Goal: Navigation & Orientation: Find specific page/section

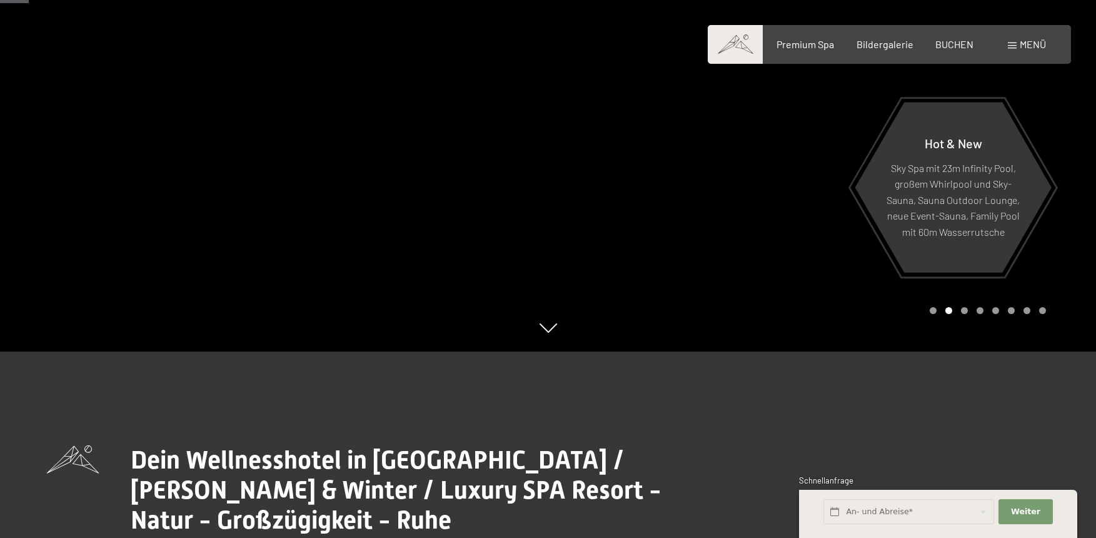
scroll to position [183, 0]
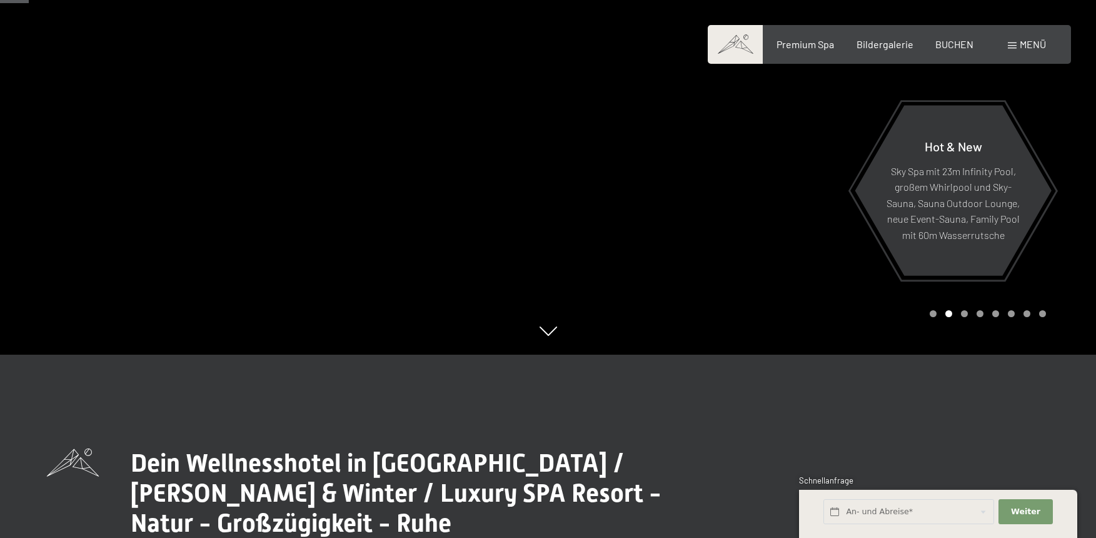
click at [828, 281] on div at bounding box center [822, 86] width 548 height 538
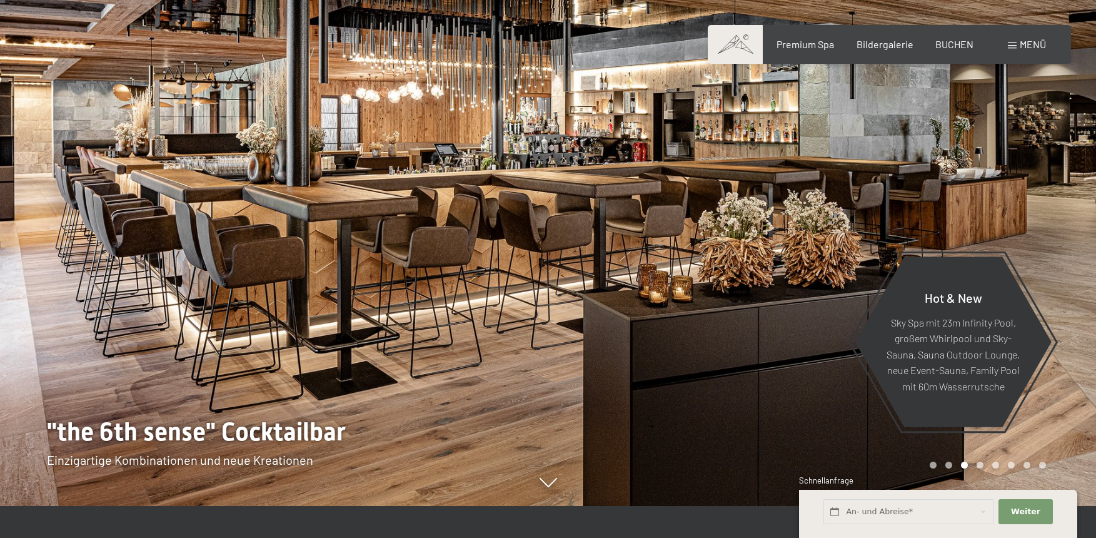
scroll to position [30, 0]
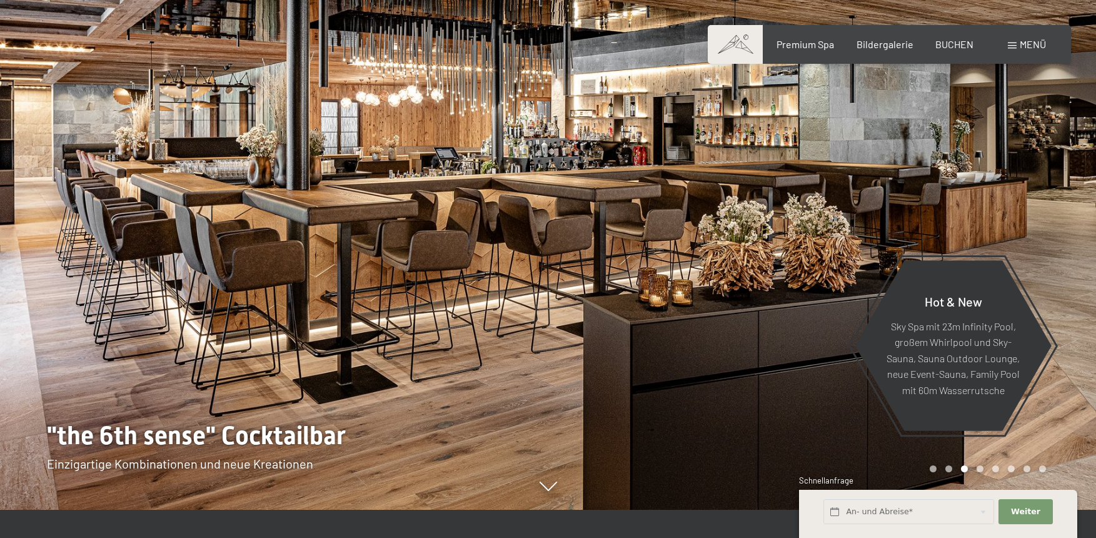
click at [1027, 207] on div at bounding box center [822, 241] width 548 height 538
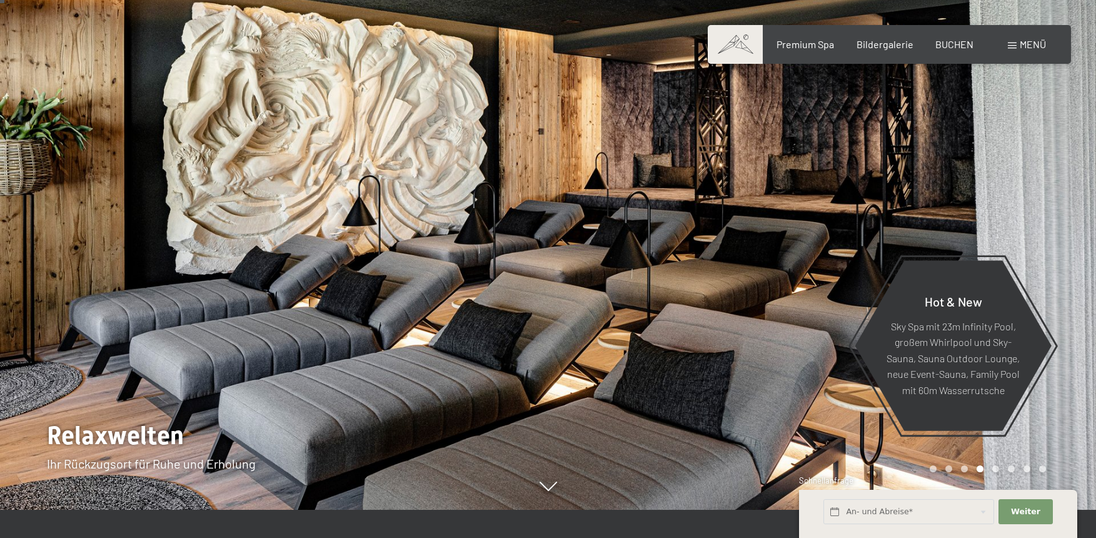
scroll to position [31, 0]
click at [1027, 207] on div at bounding box center [822, 241] width 548 height 538
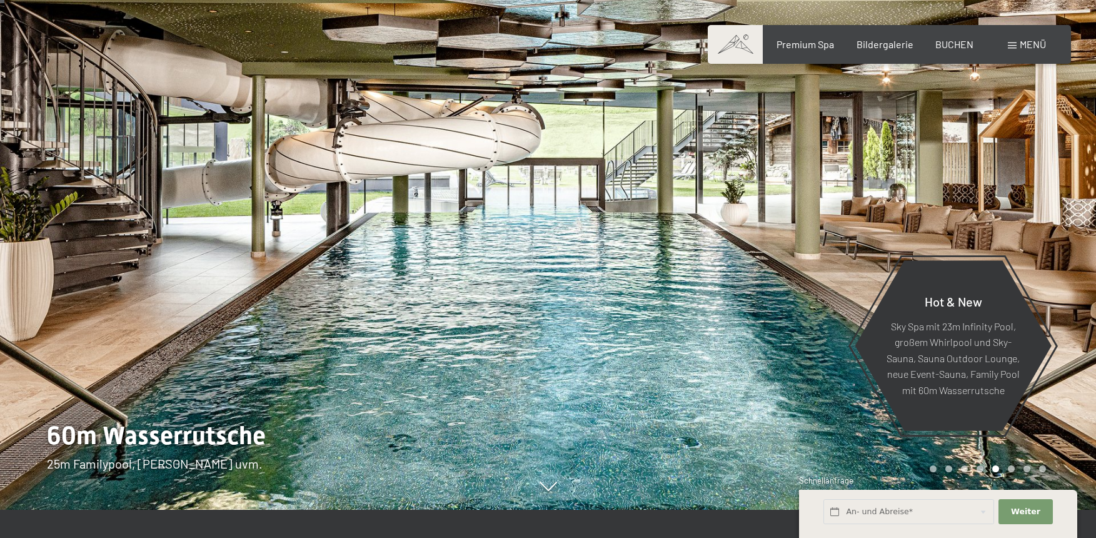
scroll to position [29, 0]
click at [1027, 207] on div at bounding box center [822, 241] width 548 height 538
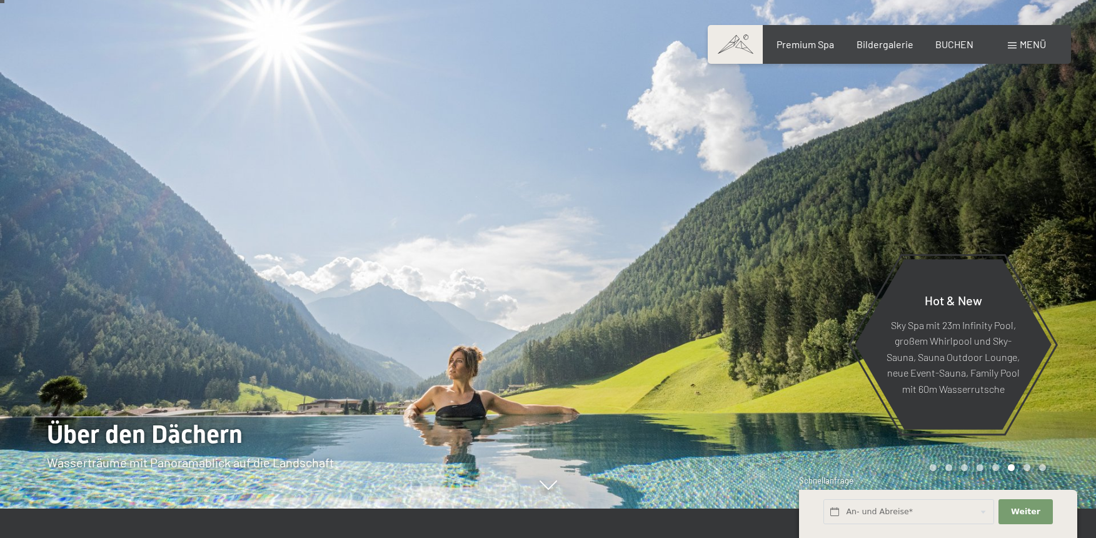
click at [1027, 207] on div at bounding box center [822, 240] width 548 height 538
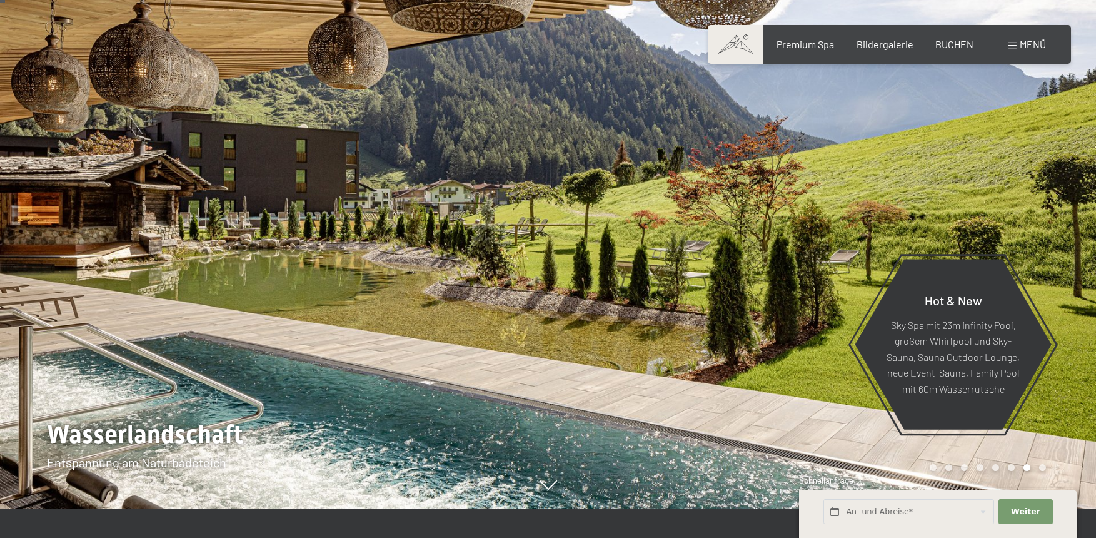
scroll to position [31, 0]
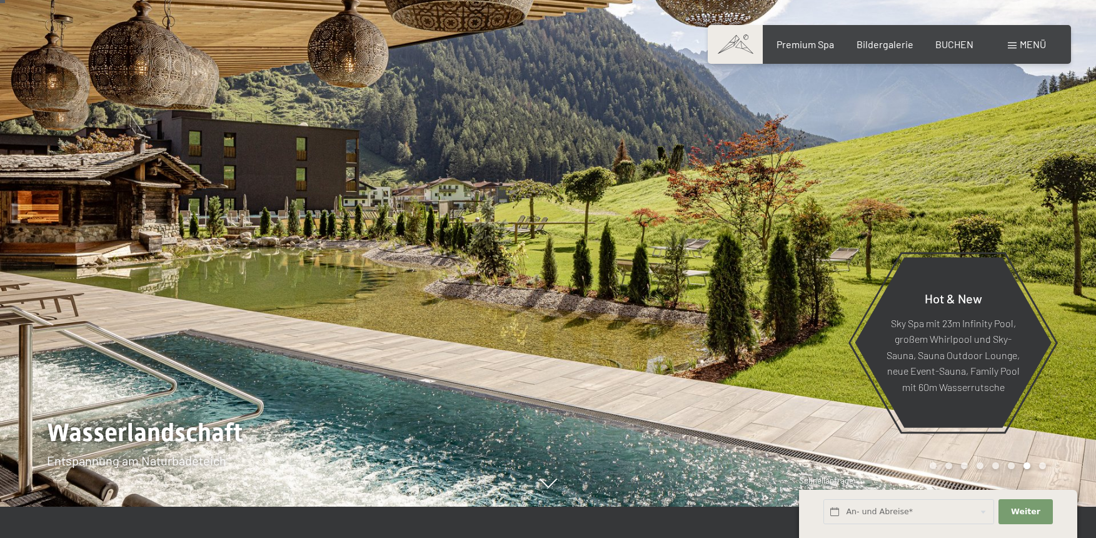
click at [1027, 207] on div at bounding box center [822, 238] width 548 height 538
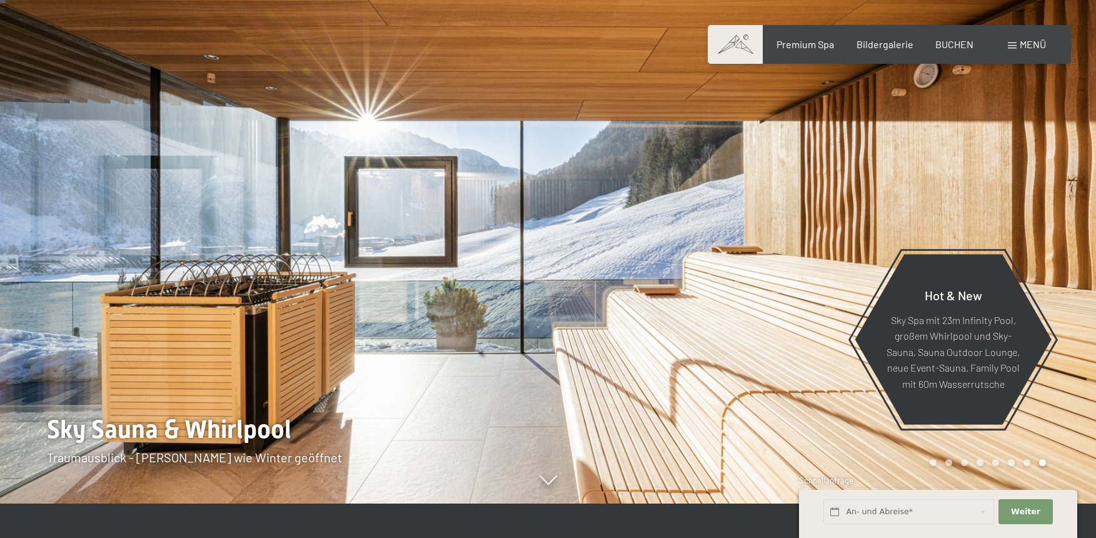
click at [1027, 207] on div at bounding box center [822, 235] width 548 height 538
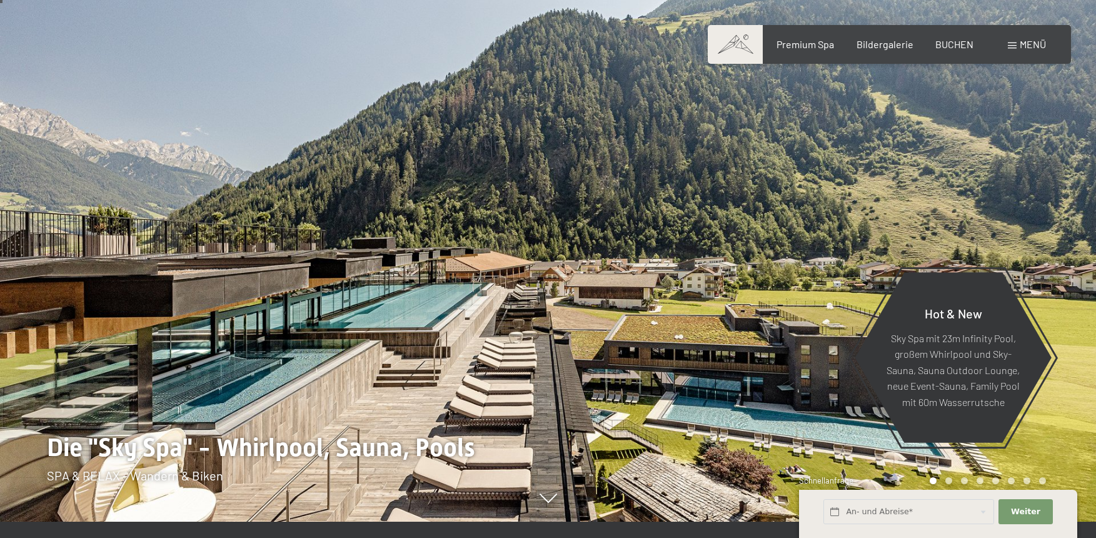
scroll to position [12, 0]
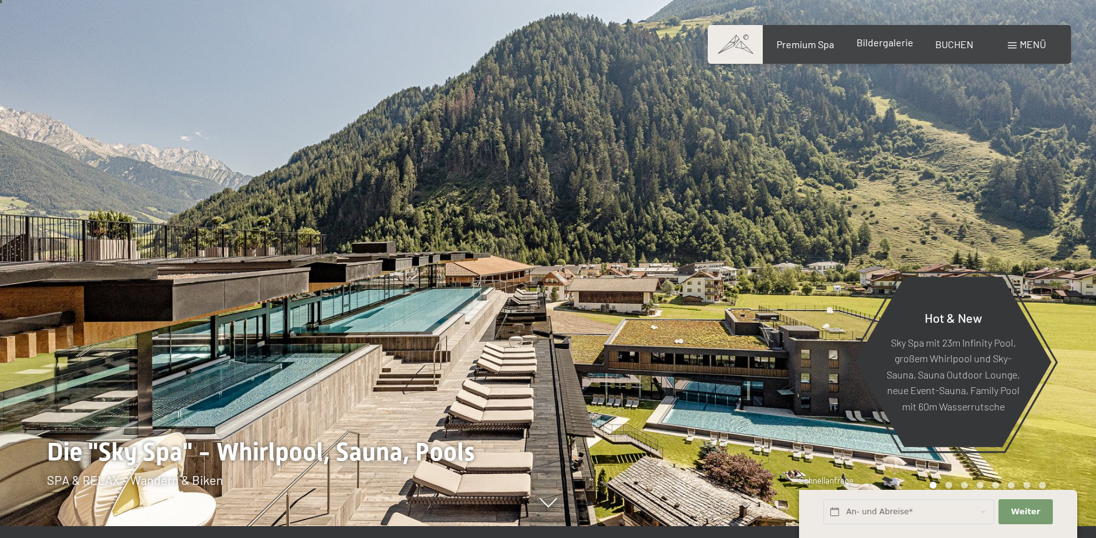
click at [889, 46] on span "Bildergalerie" at bounding box center [884, 42] width 57 height 12
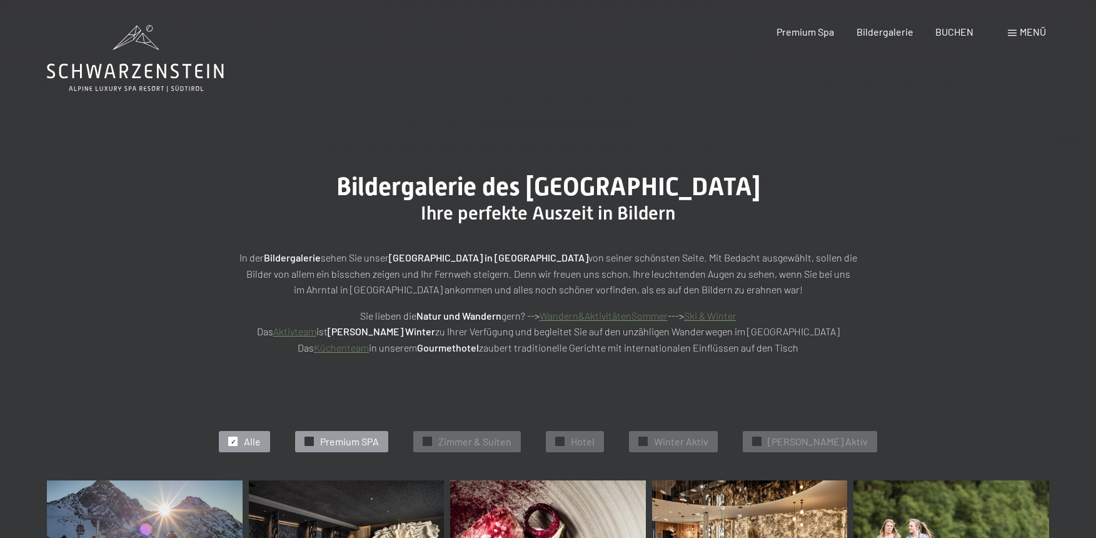
click at [360, 443] on span "Premium SPA" at bounding box center [349, 441] width 59 height 14
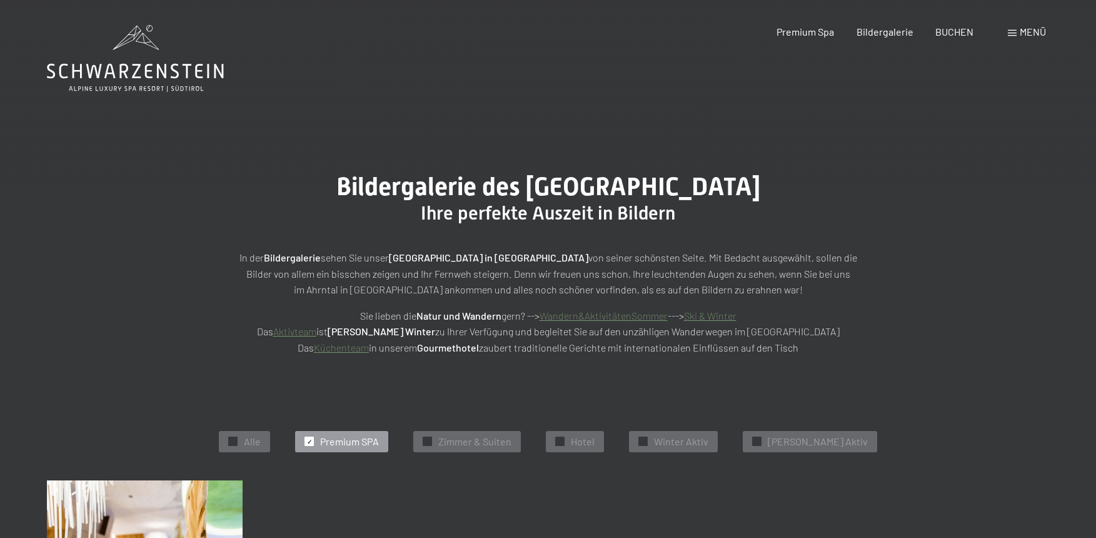
scroll to position [2, 0]
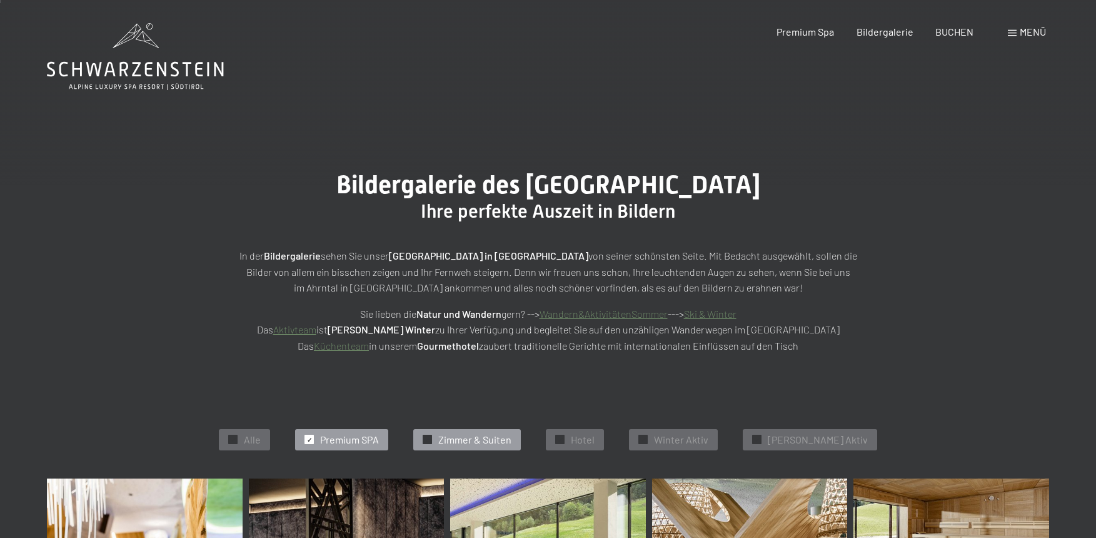
click at [509, 438] on span "Zimmer & Suiten" at bounding box center [474, 440] width 73 height 14
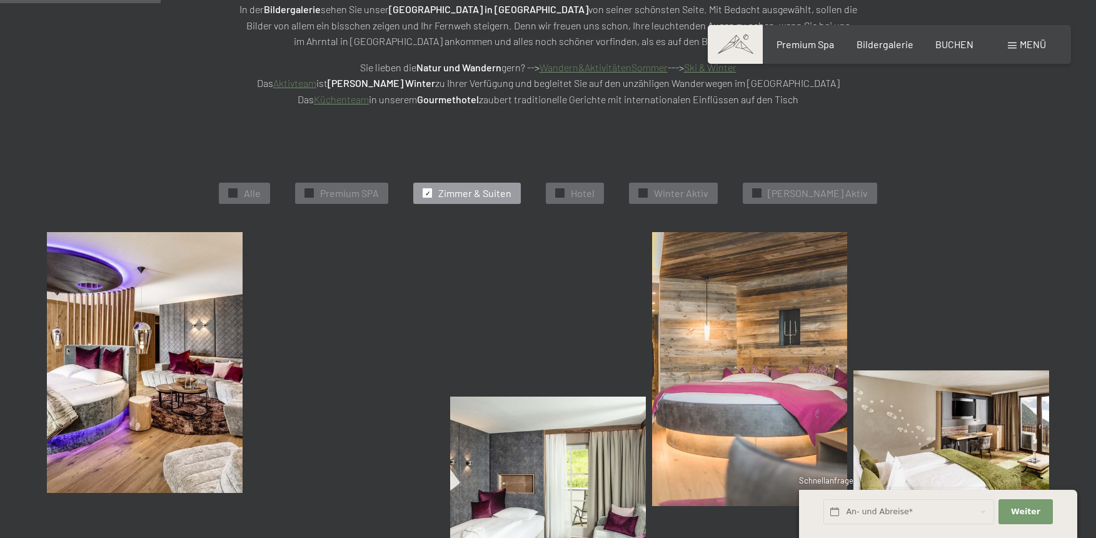
scroll to position [313, 0]
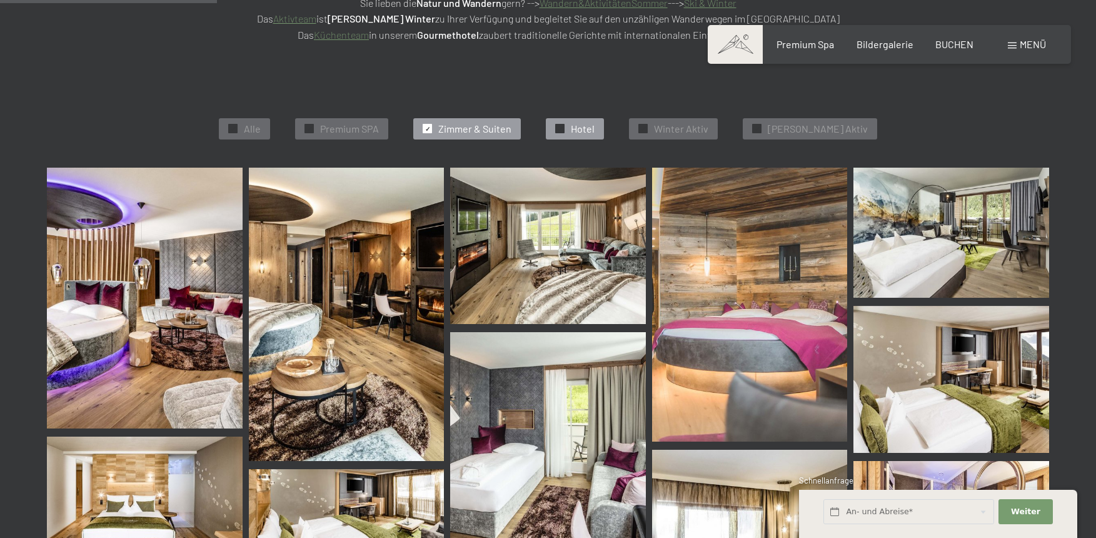
click at [590, 126] on span "Hotel" at bounding box center [583, 129] width 24 height 14
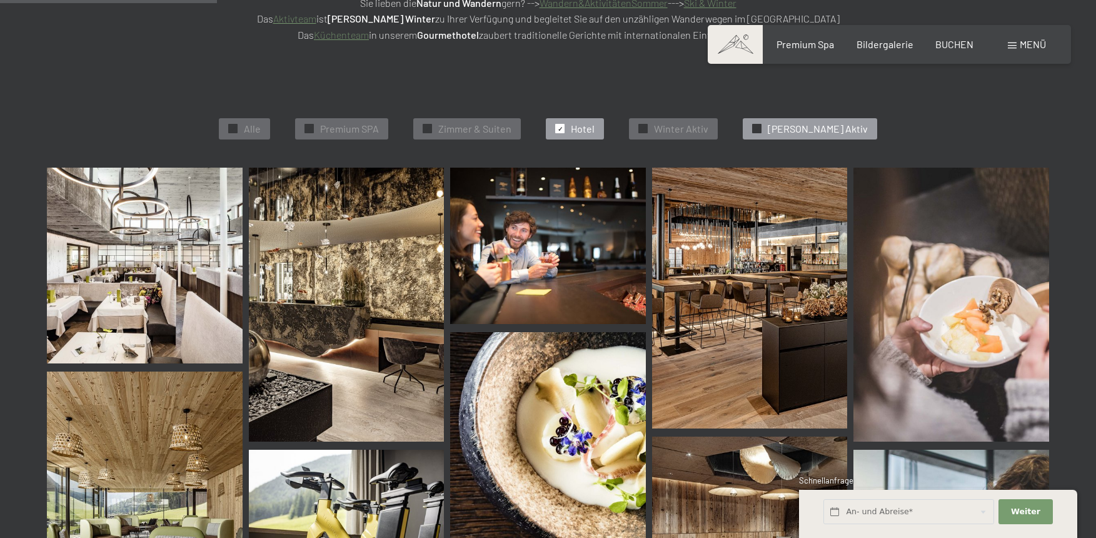
click at [795, 123] on span "Sommer Aktiv" at bounding box center [818, 129] width 100 height 14
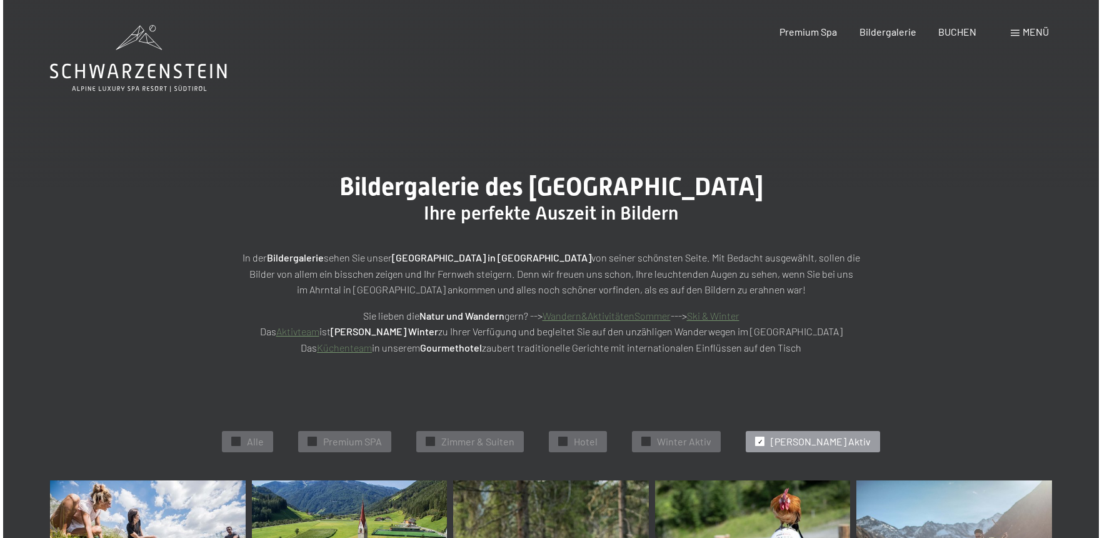
scroll to position [0, 0]
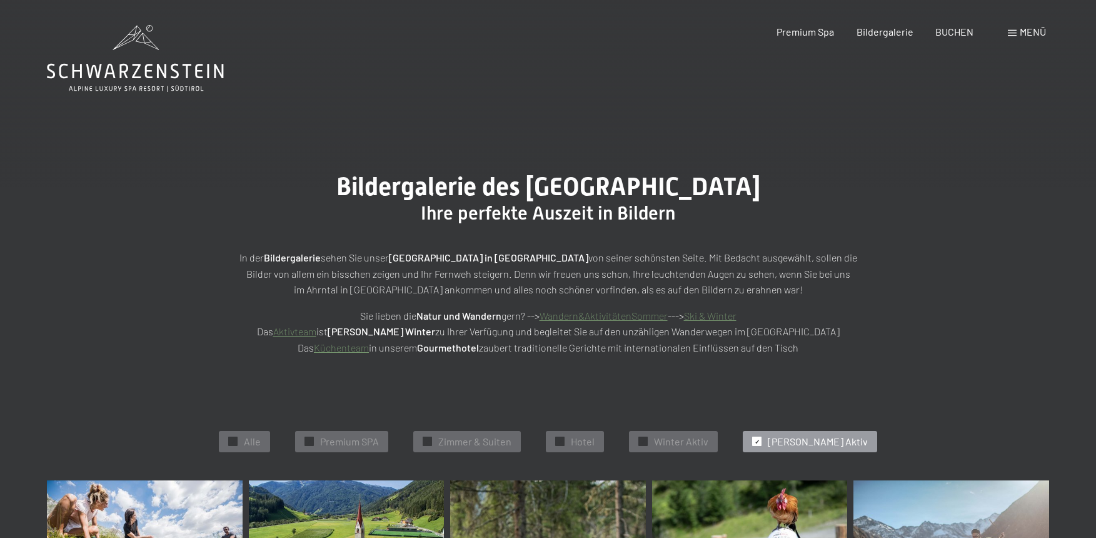
click at [1016, 34] on span at bounding box center [1012, 33] width 9 height 6
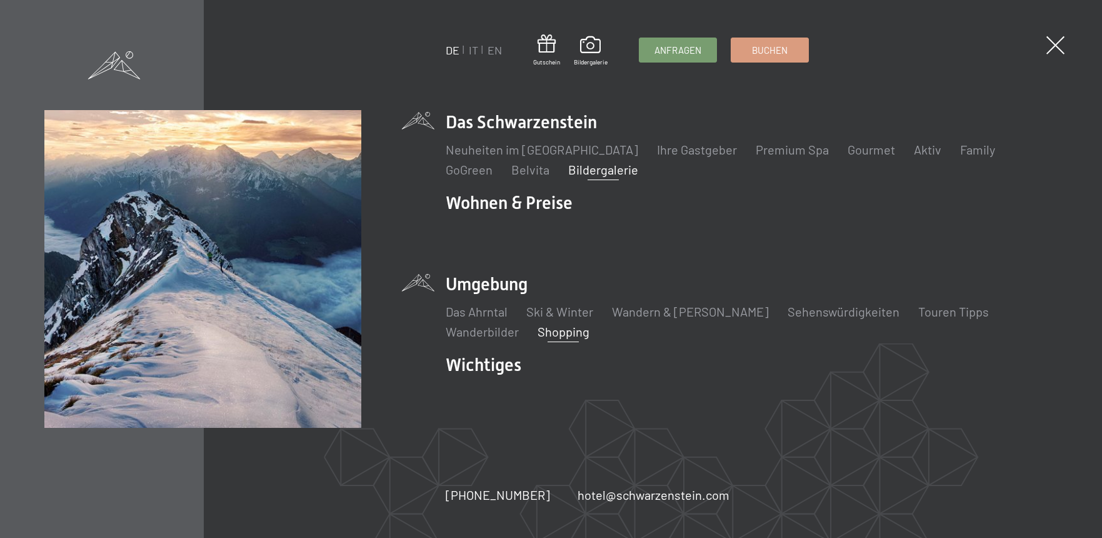
click at [538, 330] on link "Shopping" at bounding box center [564, 331] width 52 height 15
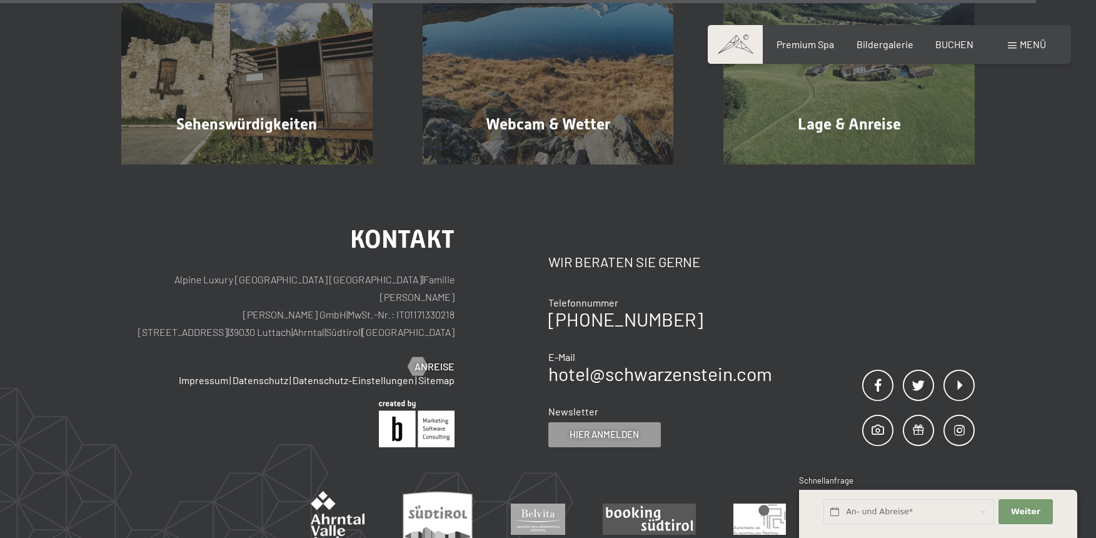
scroll to position [2401, 0]
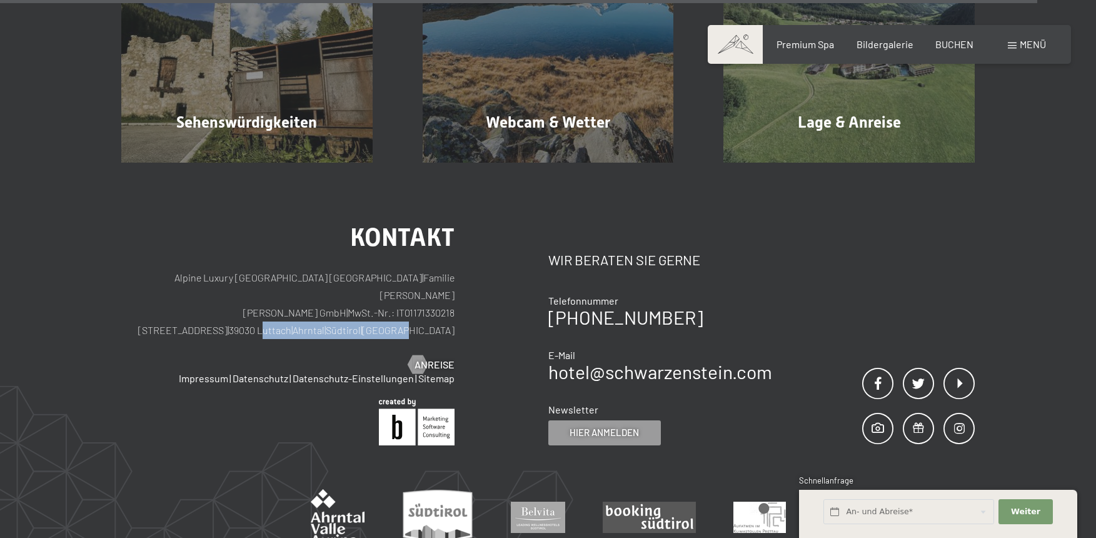
drag, startPoint x: 313, startPoint y: 245, endPoint x: 461, endPoint y: 249, distance: 147.6
click at [461, 249] on div "Kontakt Alpine Luxury SPA Resort SCHWARZENSTEIN | Familie [PERSON_NAME] [PERSON…" at bounding box center [334, 335] width 427 height 220
copy p "Luttach | [GEOGRAPHIC_DATA] | [GEOGRAPHIC_DATA] | [GEOGRAPHIC_DATA]"
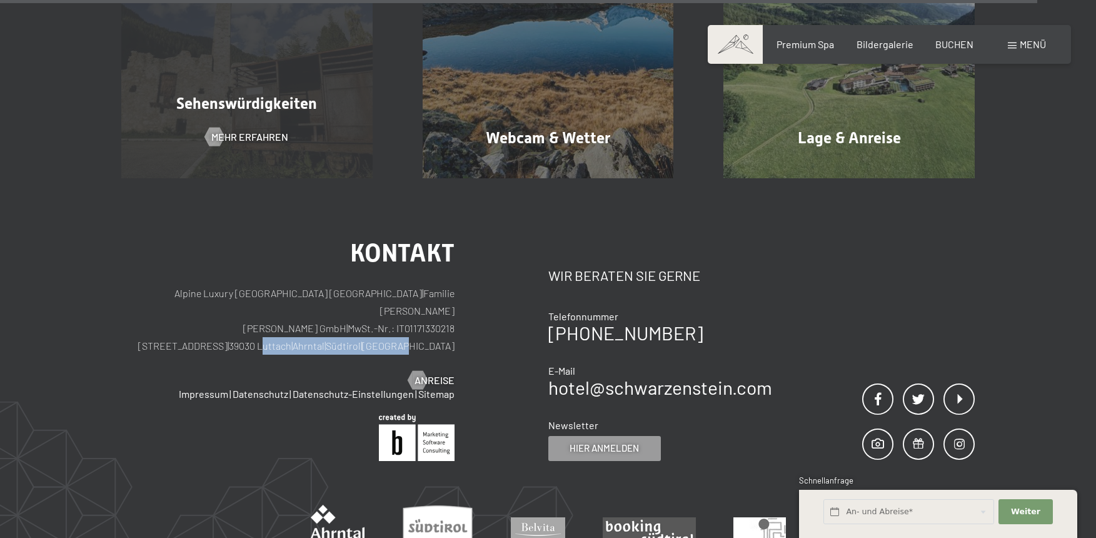
scroll to position [2025, 0]
